Goal: Find specific page/section: Find specific page/section

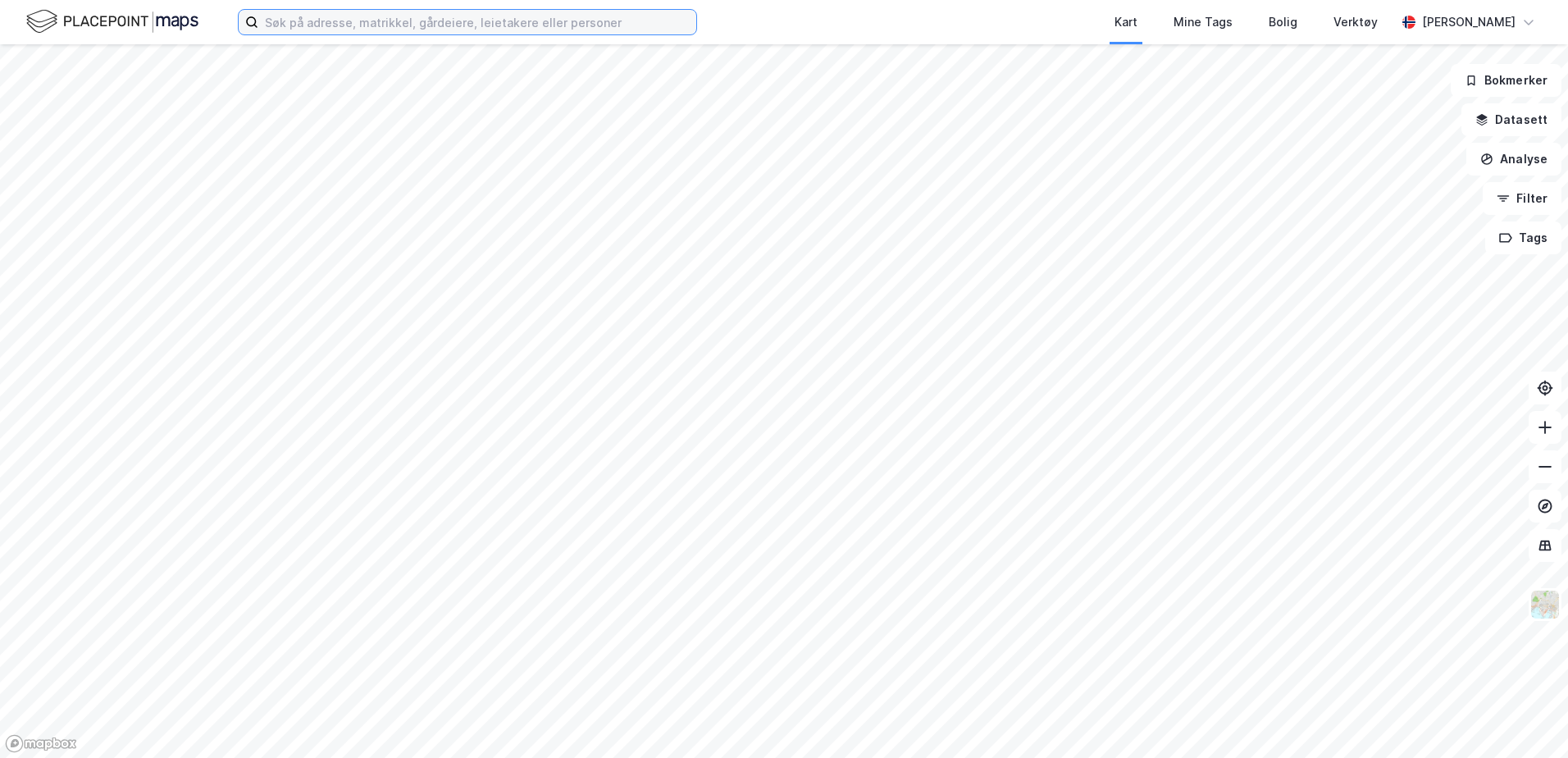
click at [474, 31] on input at bounding box center [477, 22] width 438 height 25
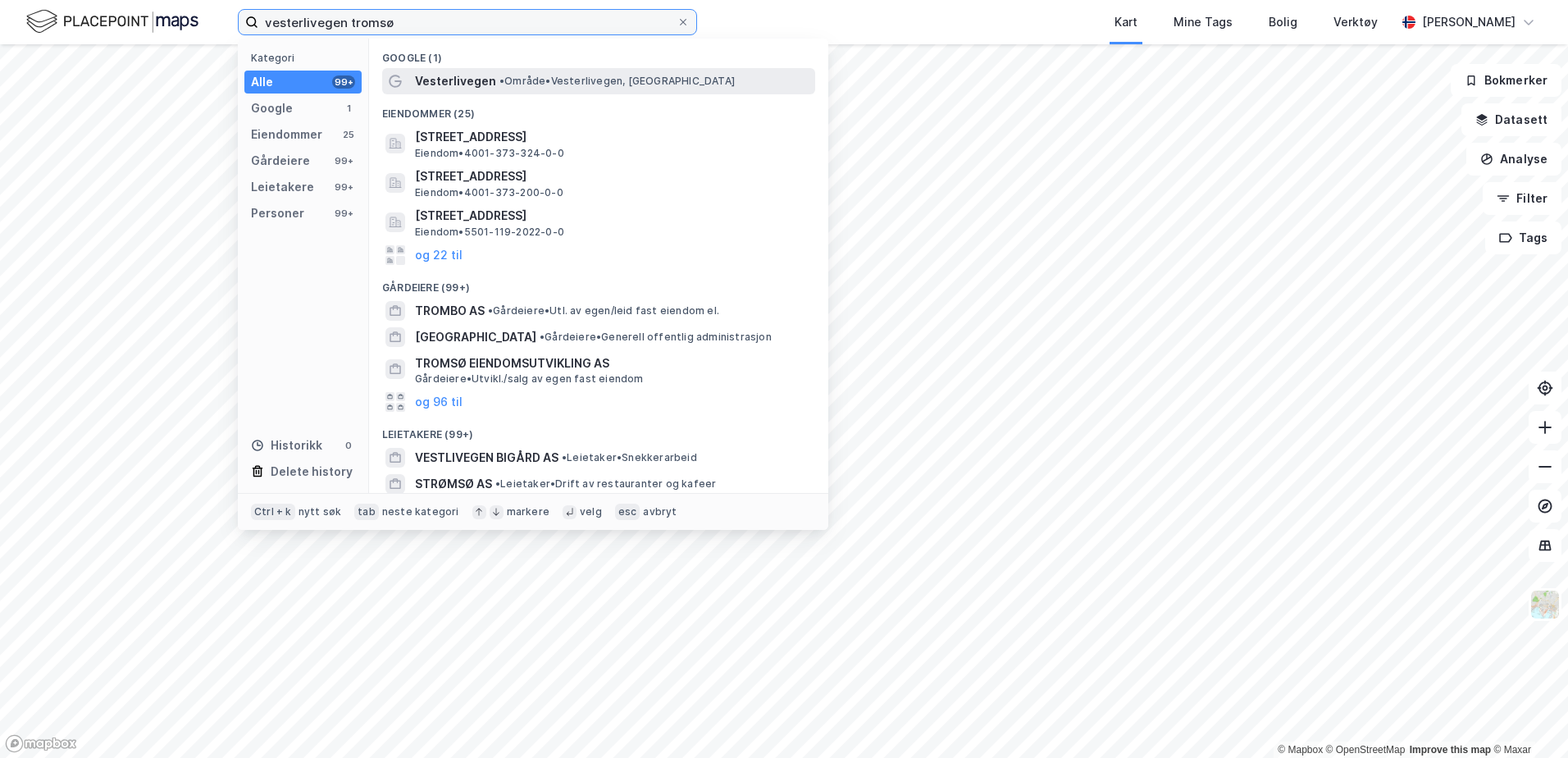
type input "vesterlivegen tromsø"
click at [461, 85] on span "Vesterlivegen" at bounding box center [455, 81] width 81 height 20
